Goal: Task Accomplishment & Management: Manage account settings

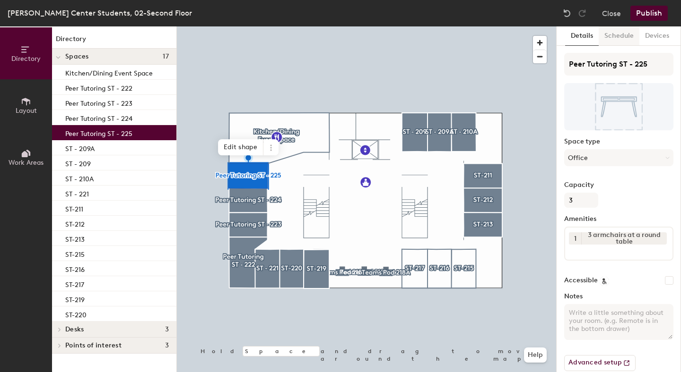
click at [619, 38] on button "Schedule" at bounding box center [618, 35] width 41 height 19
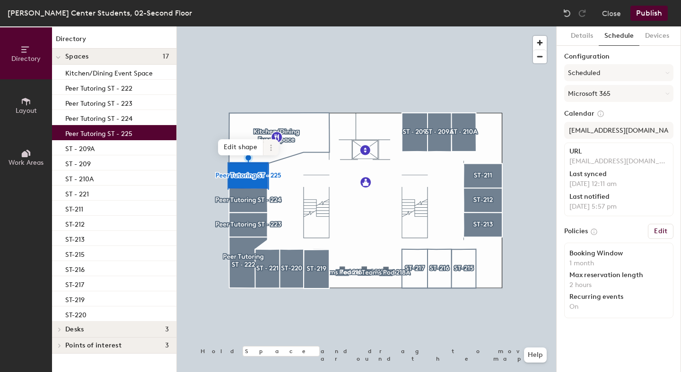
click at [267, 147] on icon at bounding box center [271, 148] width 8 height 8
click at [293, 187] on span "Archive" at bounding box center [305, 186] width 84 height 16
click at [656, 14] on button "Publish" at bounding box center [648, 13] width 37 height 15
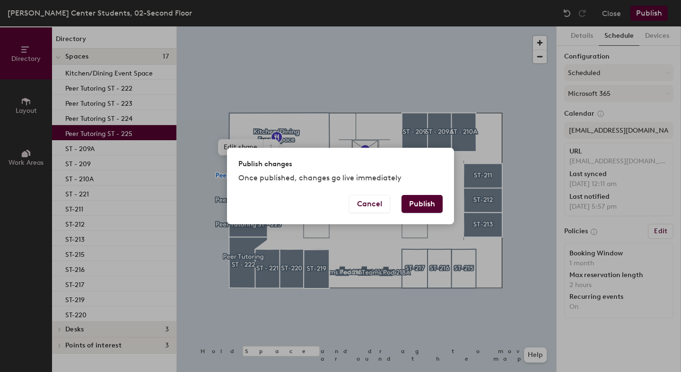
click at [424, 208] on button "Publish" at bounding box center [421, 204] width 41 height 18
